Goal: Task Accomplishment & Management: Manage account settings

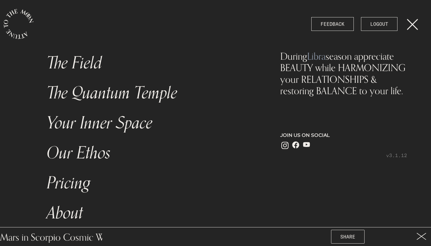
scroll to position [3, 0]
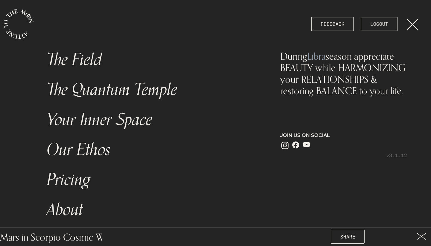
click at [413, 25] on link "menu" at bounding box center [416, 24] width 30 height 48
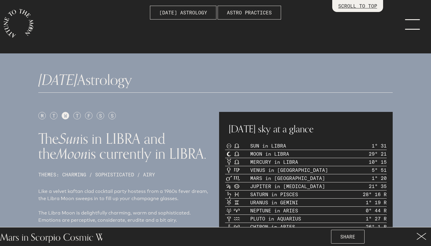
scroll to position [169, 0]
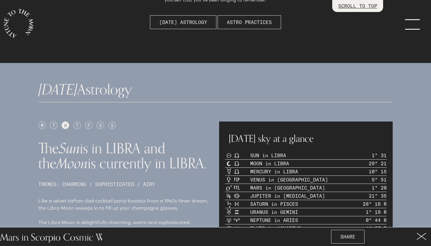
click at [421, 235] on icon at bounding box center [422, 235] width 10 height 7
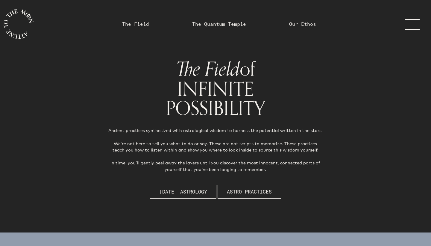
click at [410, 26] on link "menu" at bounding box center [416, 24] width 30 height 48
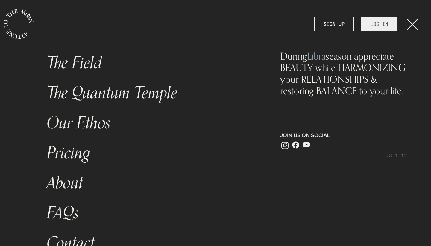
click at [387, 23] on link "LOG IN" at bounding box center [379, 24] width 37 height 14
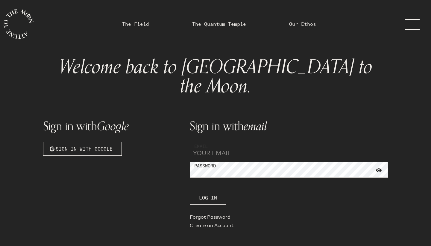
type input "diavoletta7@hotmail.com"
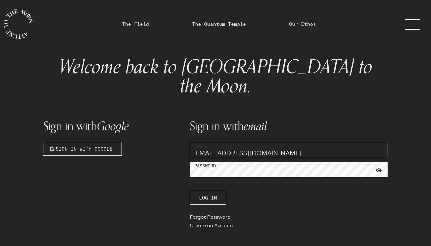
click at [208, 190] on button "Log In" at bounding box center [208, 197] width 37 height 14
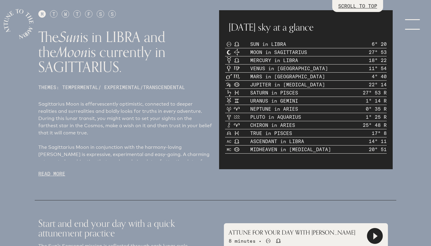
scroll to position [281, 0]
click at [46, 175] on p "READ MORE" at bounding box center [125, 172] width 174 height 7
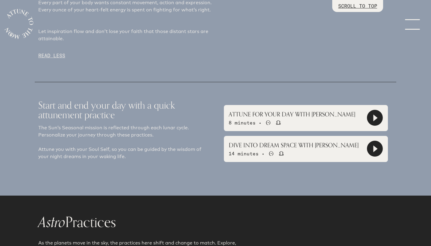
scroll to position [497, 0]
click at [375, 121] on icon at bounding box center [375, 117] width 4 height 7
